Goal: Information Seeking & Learning: Learn about a topic

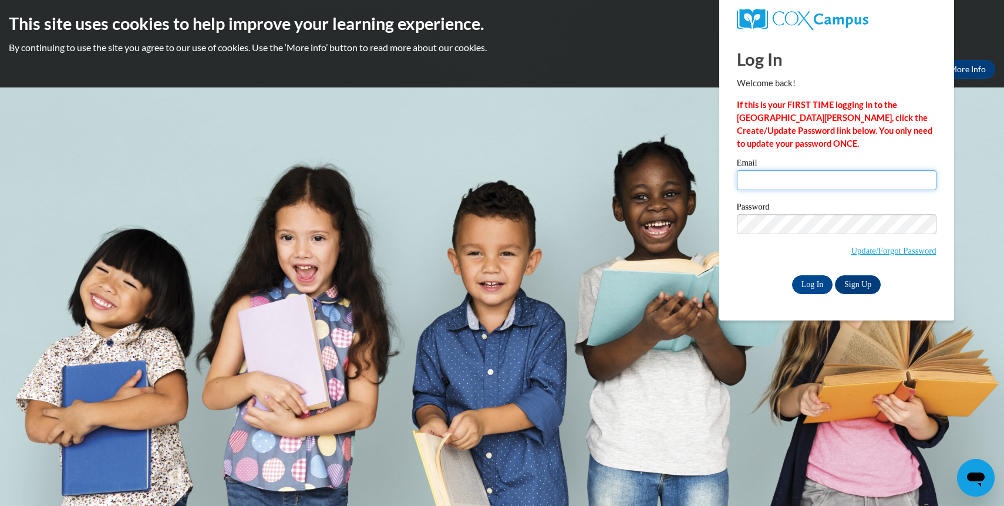
click at [787, 189] on input "Email" at bounding box center [837, 180] width 200 height 20
type input "wvs.jhenkel@cesa9.org"
click at [808, 275] on input "Log In" at bounding box center [812, 284] width 41 height 19
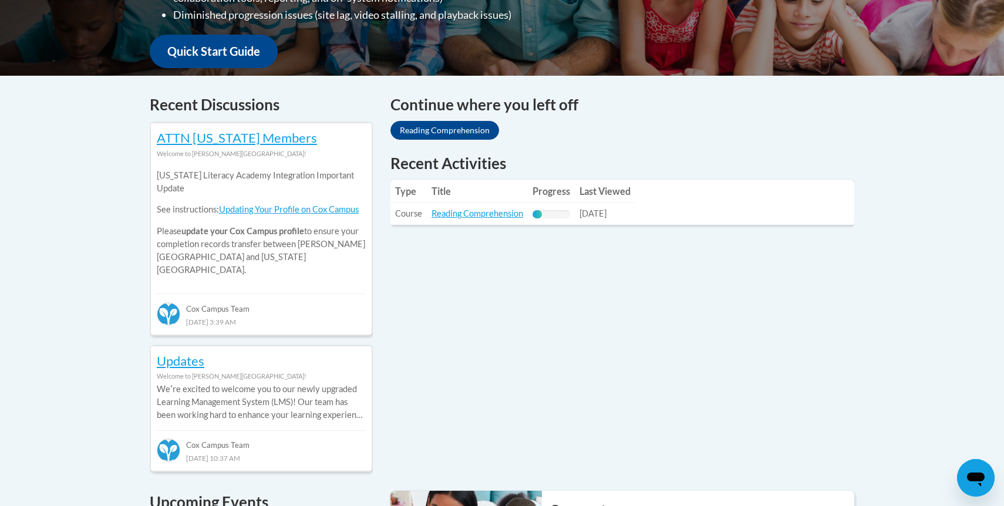
scroll to position [426, 0]
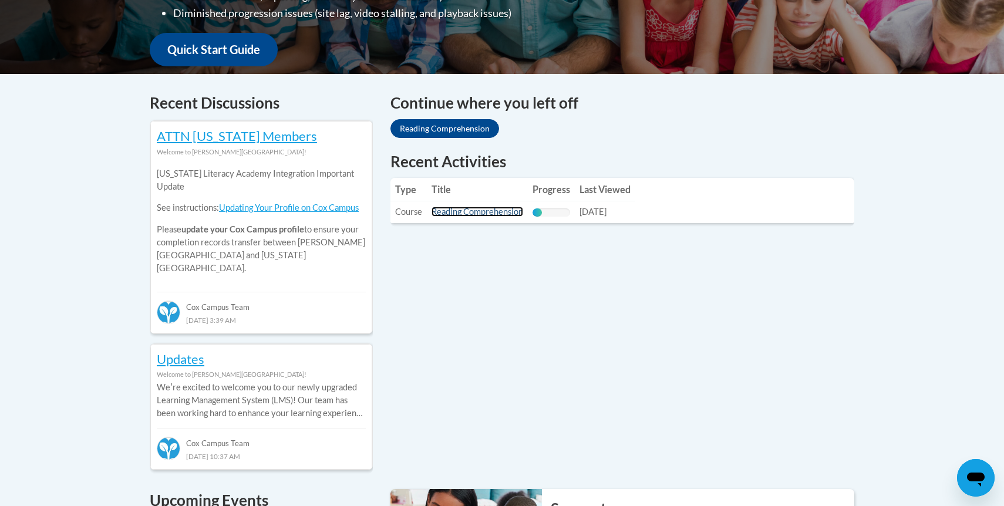
click at [467, 208] on link "Reading Comprehension" at bounding box center [478, 212] width 92 height 10
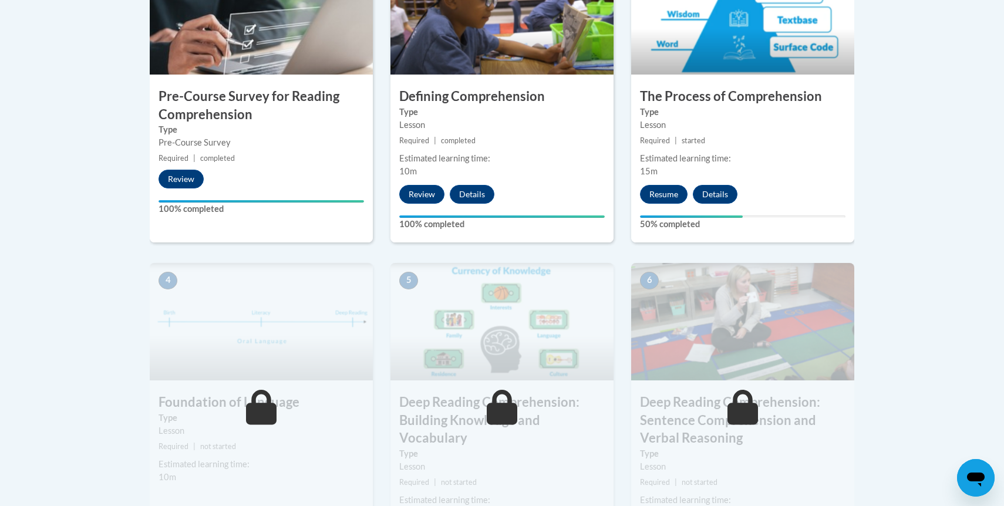
scroll to position [438, 0]
click at [657, 194] on button "Resume" at bounding box center [664, 193] width 48 height 19
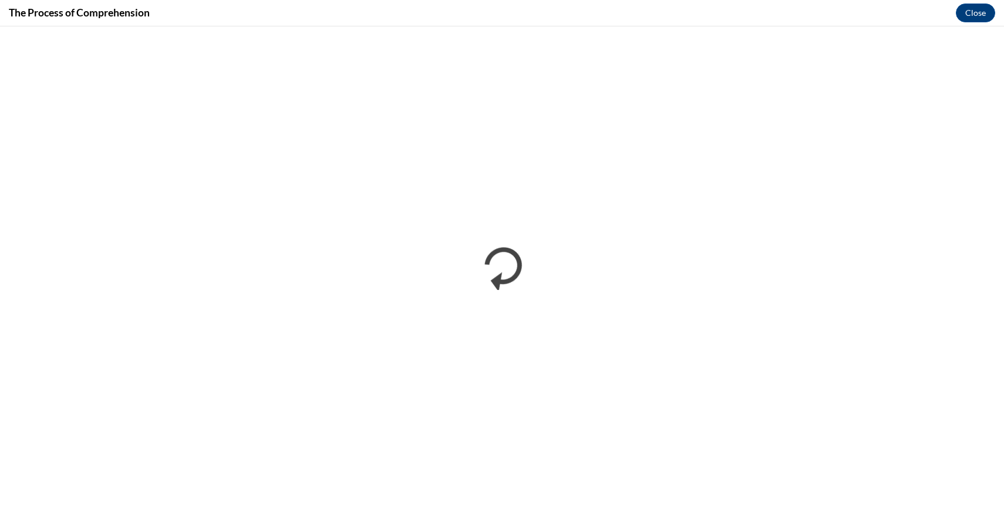
scroll to position [0, 0]
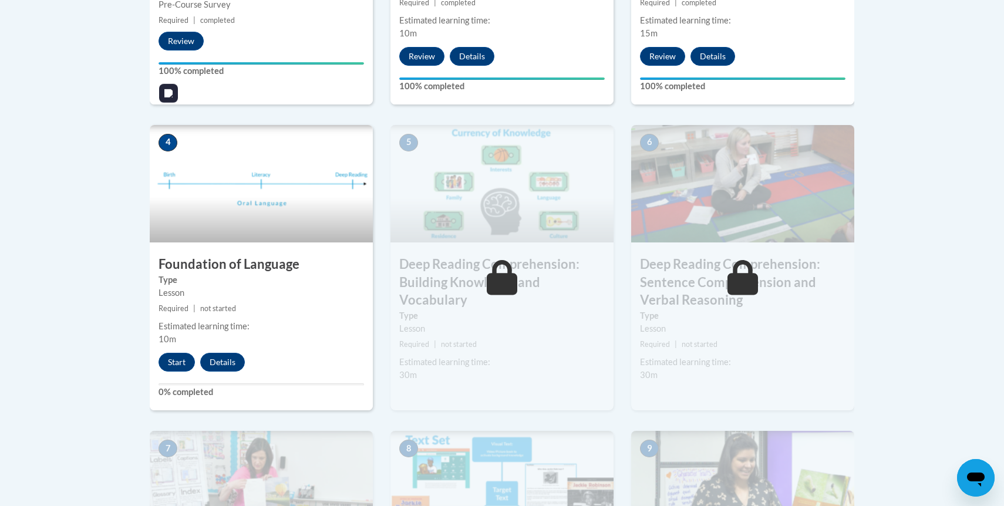
scroll to position [638, 0]
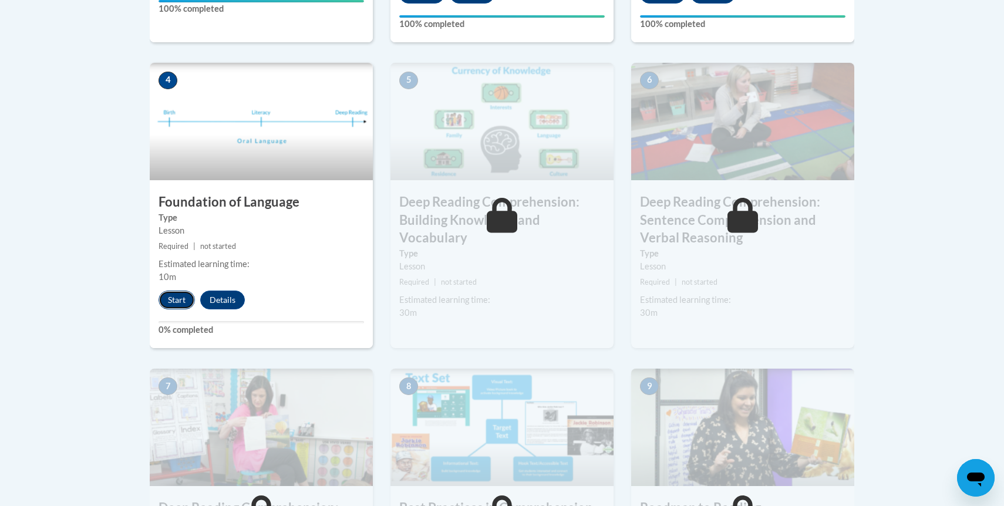
click at [176, 306] on button "Start" at bounding box center [177, 300] width 36 height 19
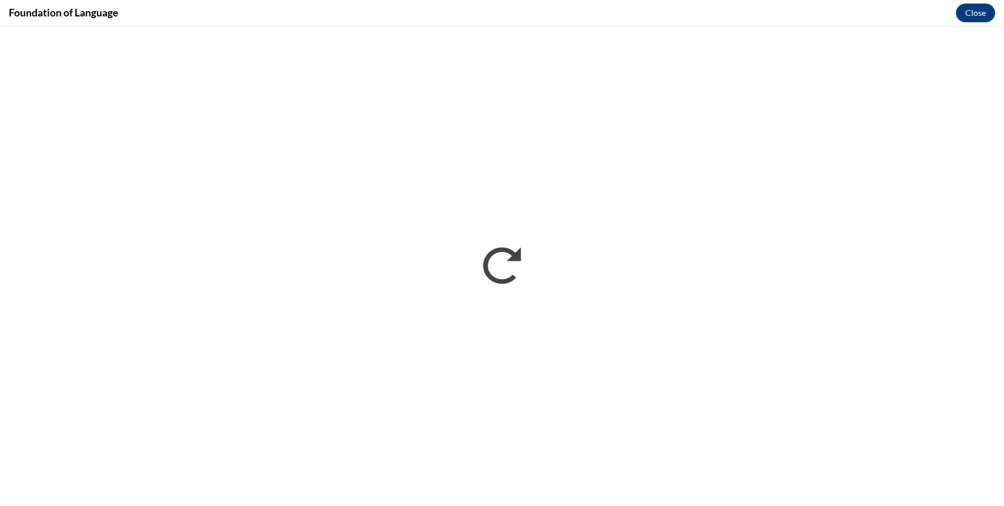
scroll to position [0, 0]
